Goal: Information Seeking & Learning: Learn about a topic

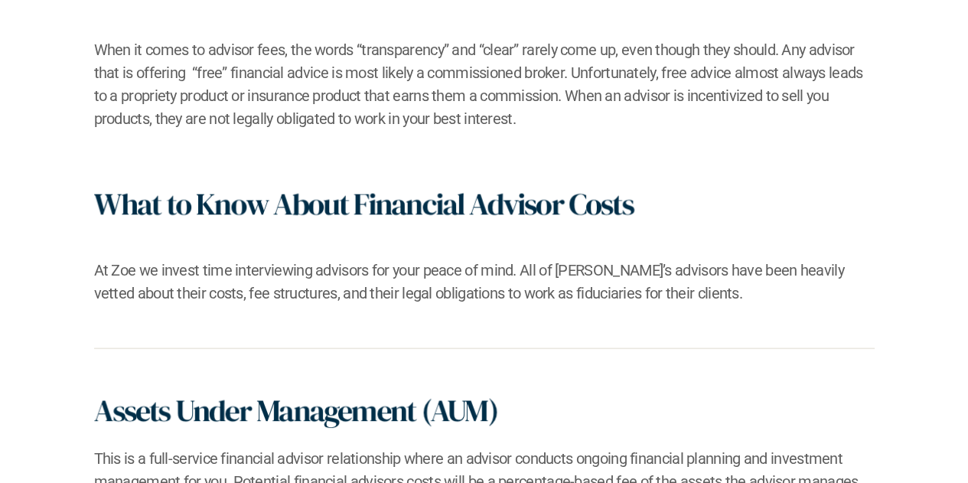
scroll to position [995, 0]
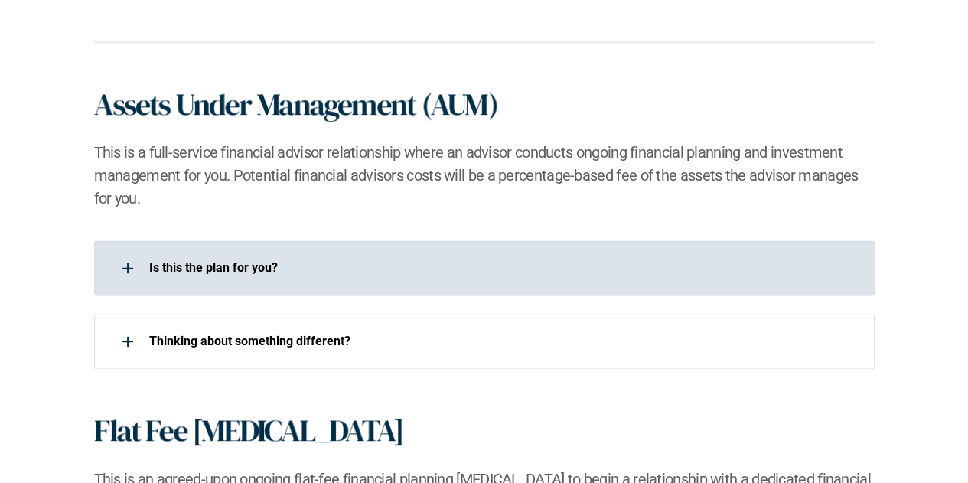
click at [124, 270] on div at bounding box center [127, 268] width 31 height 31
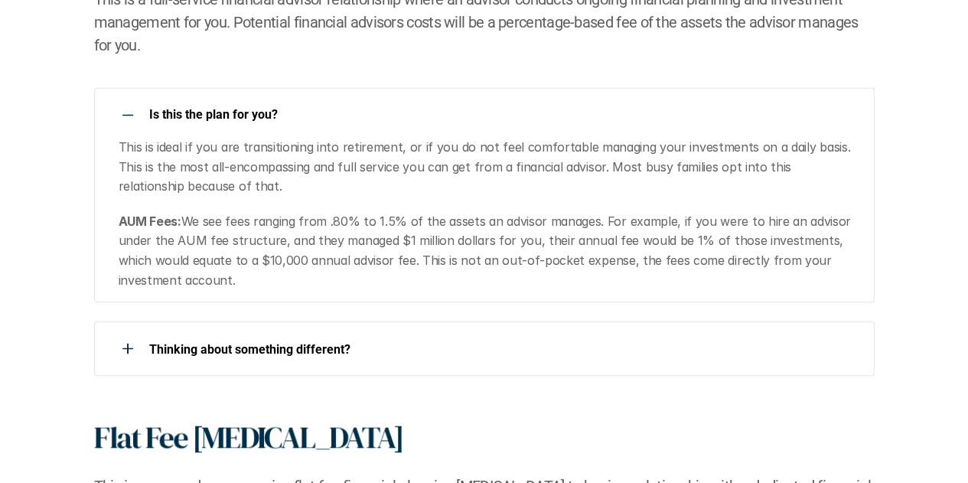
scroll to position [1301, 0]
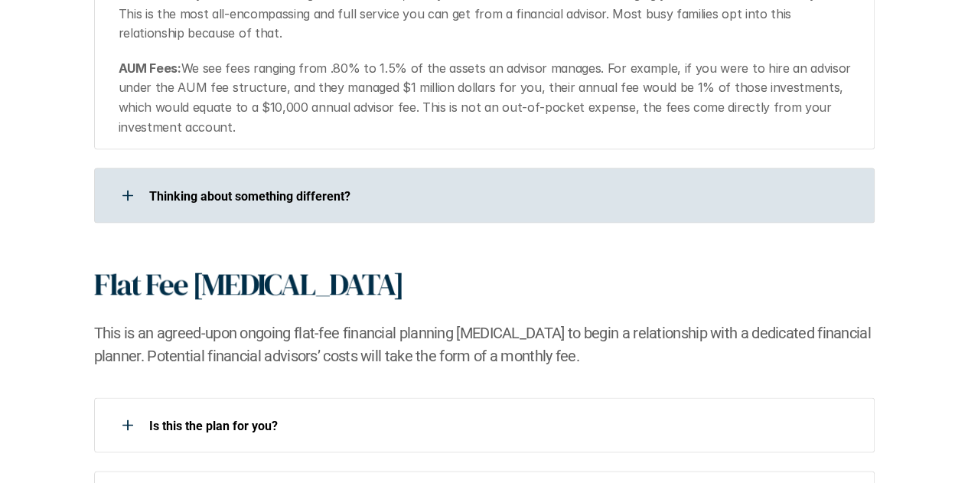
click at [128, 202] on div at bounding box center [127, 195] width 31 height 31
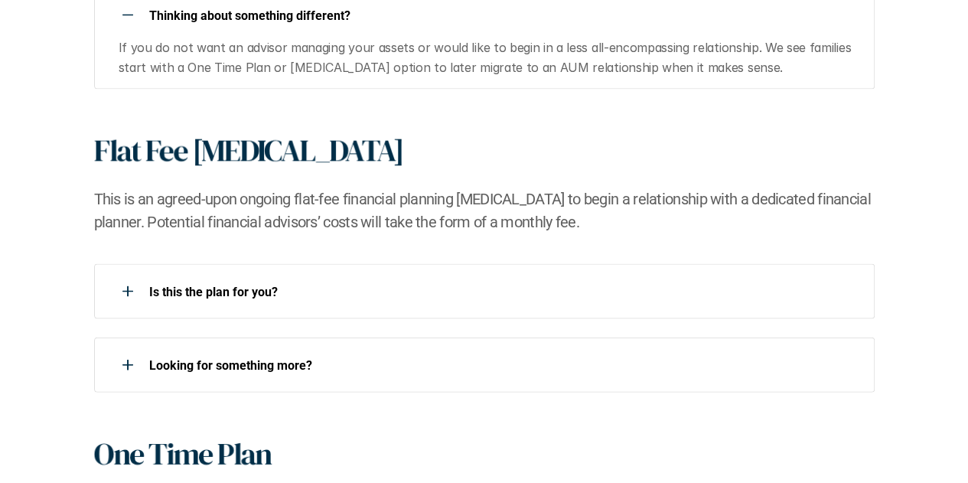
scroll to position [1530, 0]
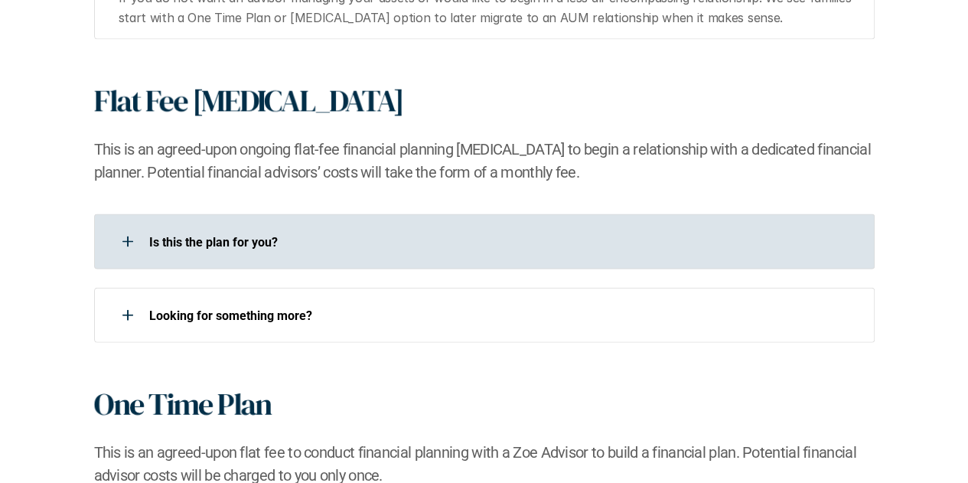
click at [122, 245] on div at bounding box center [127, 242] width 31 height 31
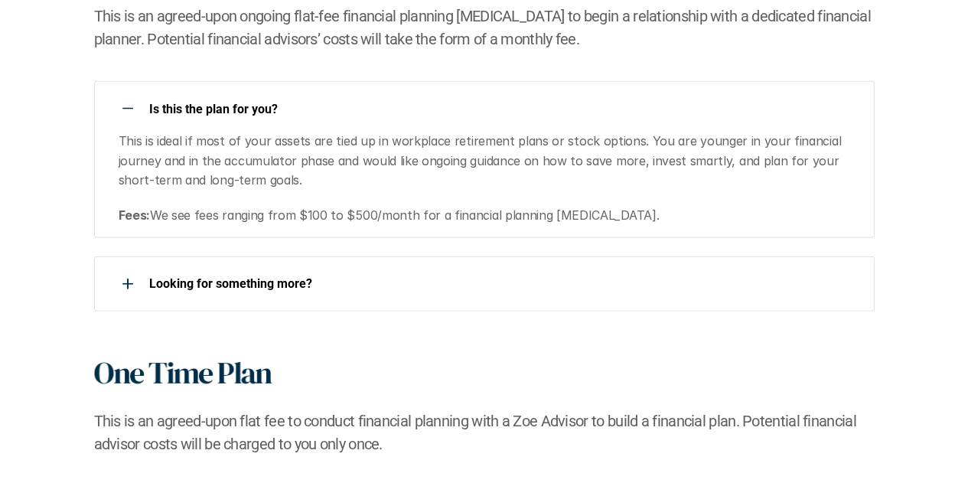
scroll to position [1760, 0]
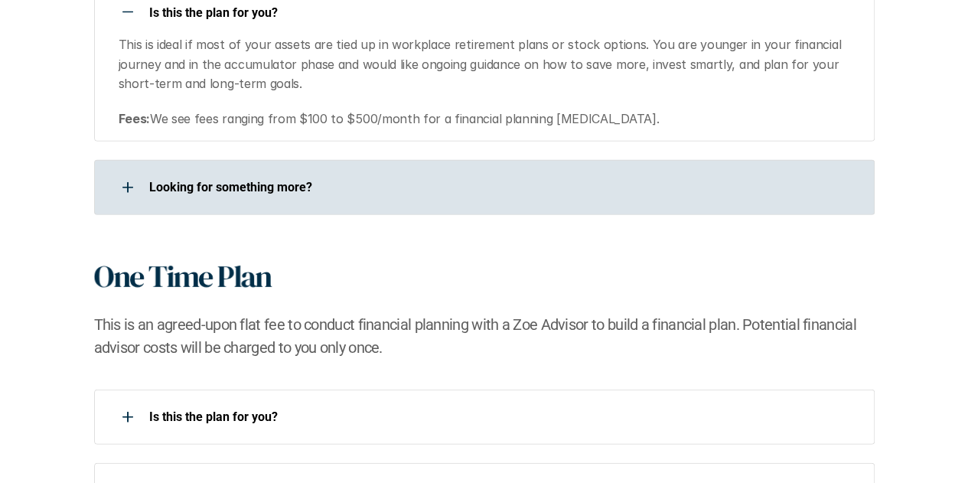
click at [124, 189] on div at bounding box center [127, 187] width 31 height 31
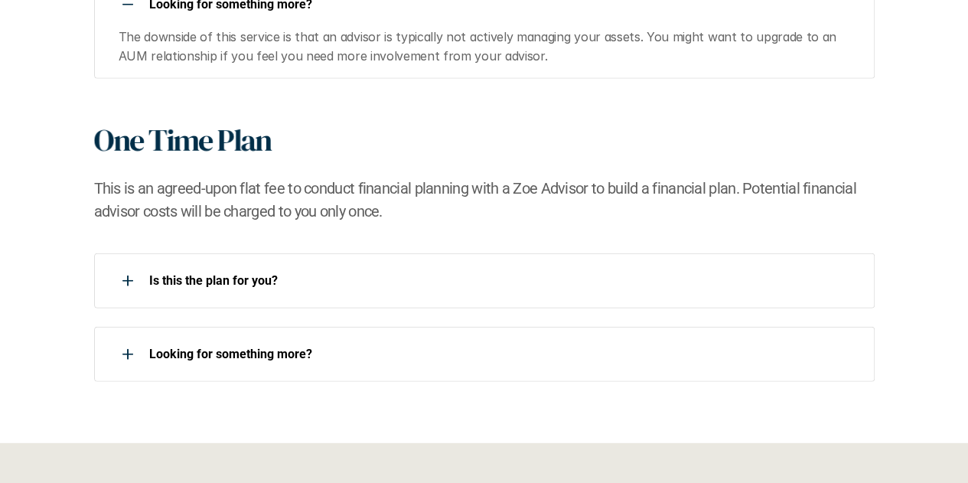
scroll to position [1990, 0]
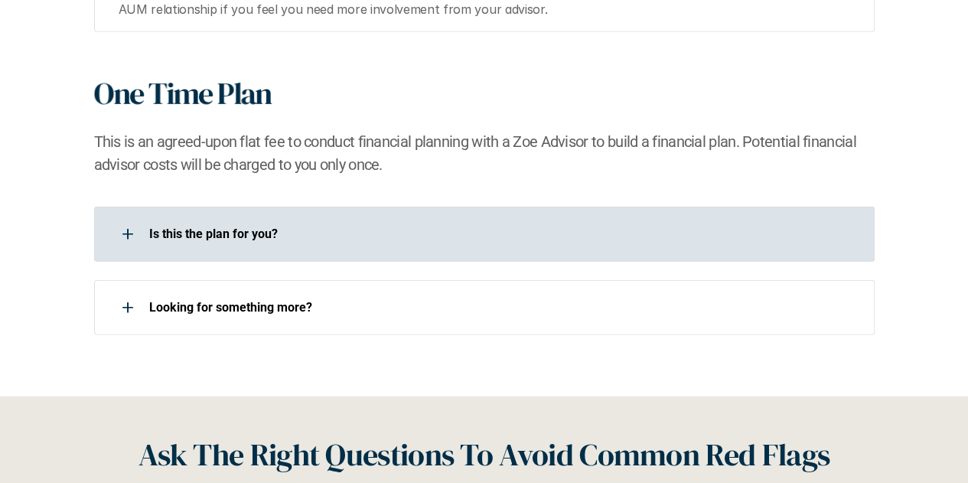
click at [118, 236] on div at bounding box center [127, 234] width 31 height 31
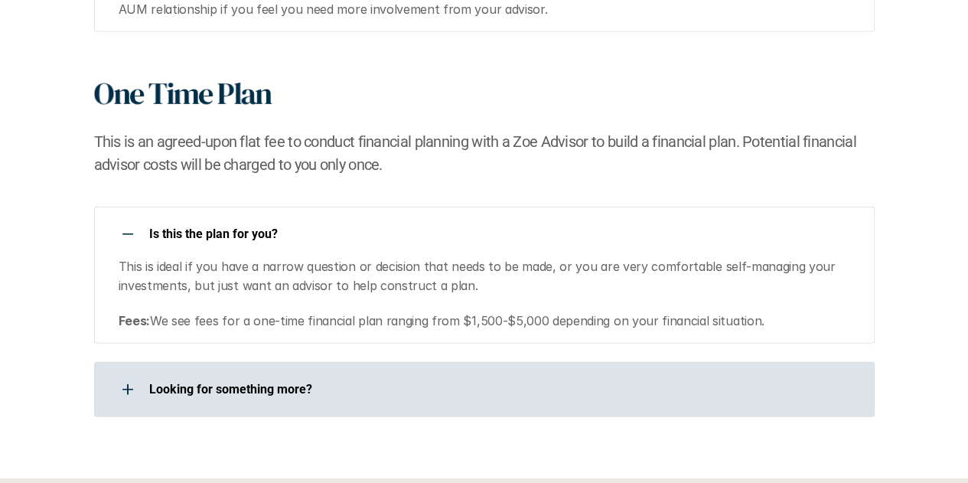
click at [127, 388] on use at bounding box center [128, 389] width 2 height 11
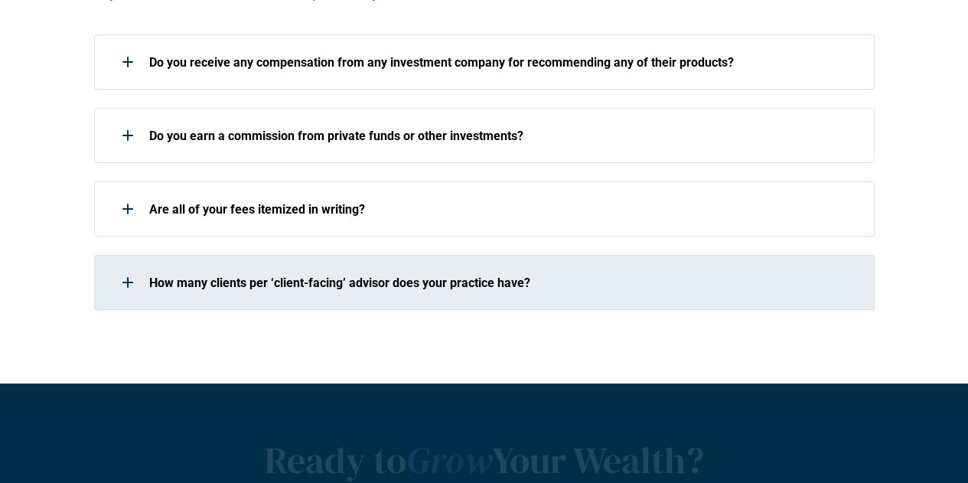
scroll to position [2755, 0]
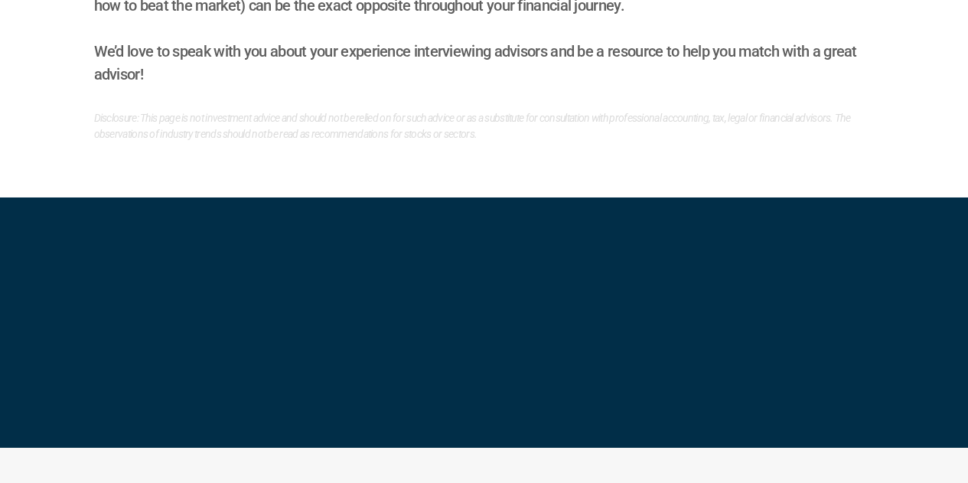
scroll to position [2678, 0]
